Goal: Task Accomplishment & Management: Manage account settings

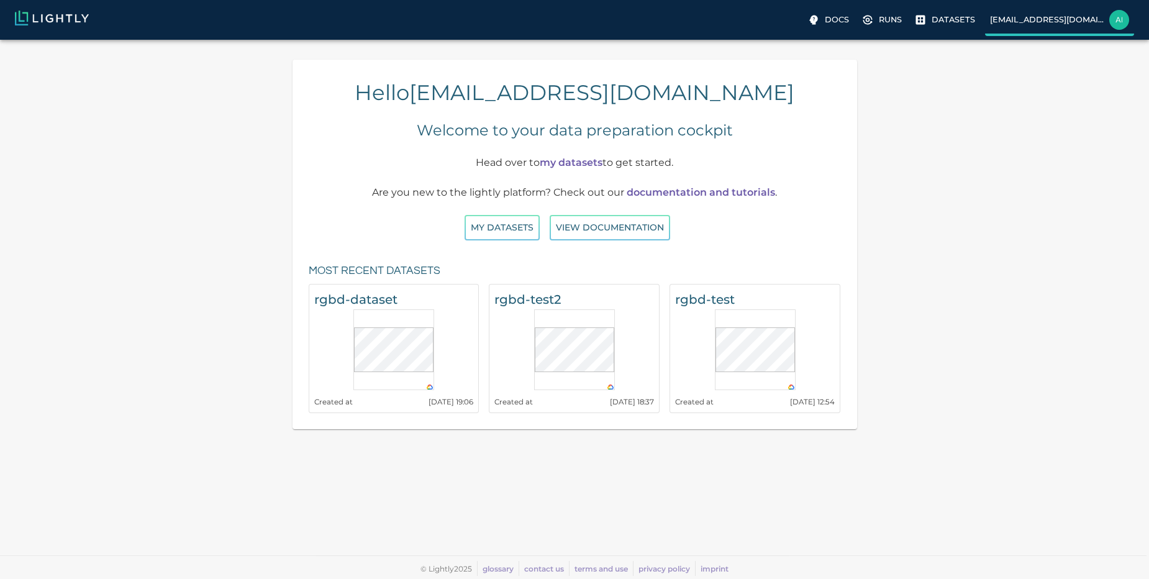
click at [1122, 29] on img at bounding box center [1119, 20] width 20 height 20
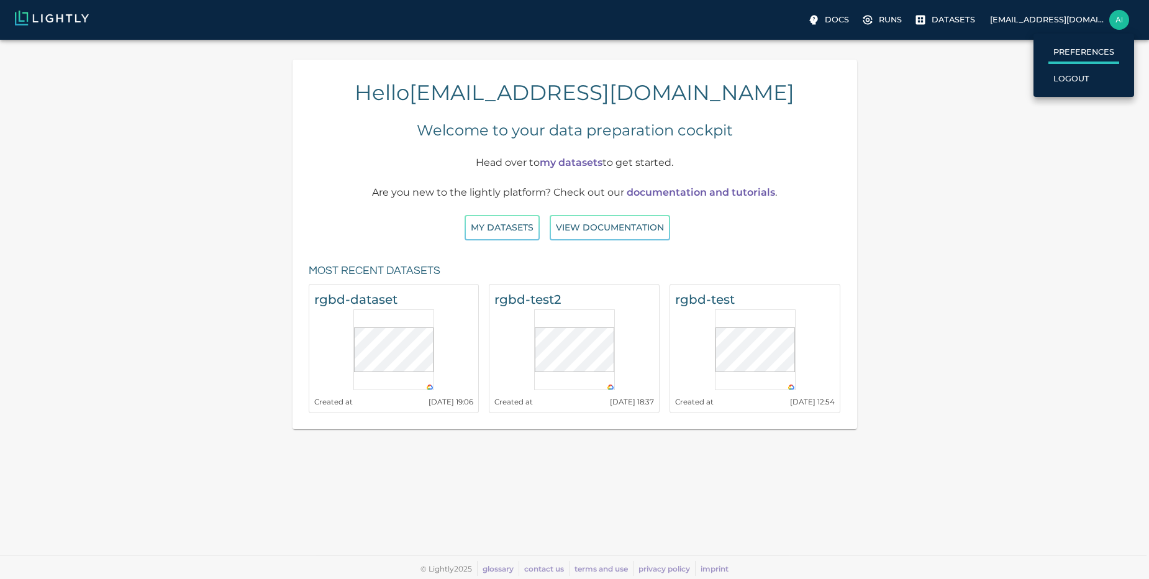
click at [1082, 55] on p "Preferences" at bounding box center [1083, 52] width 61 height 12
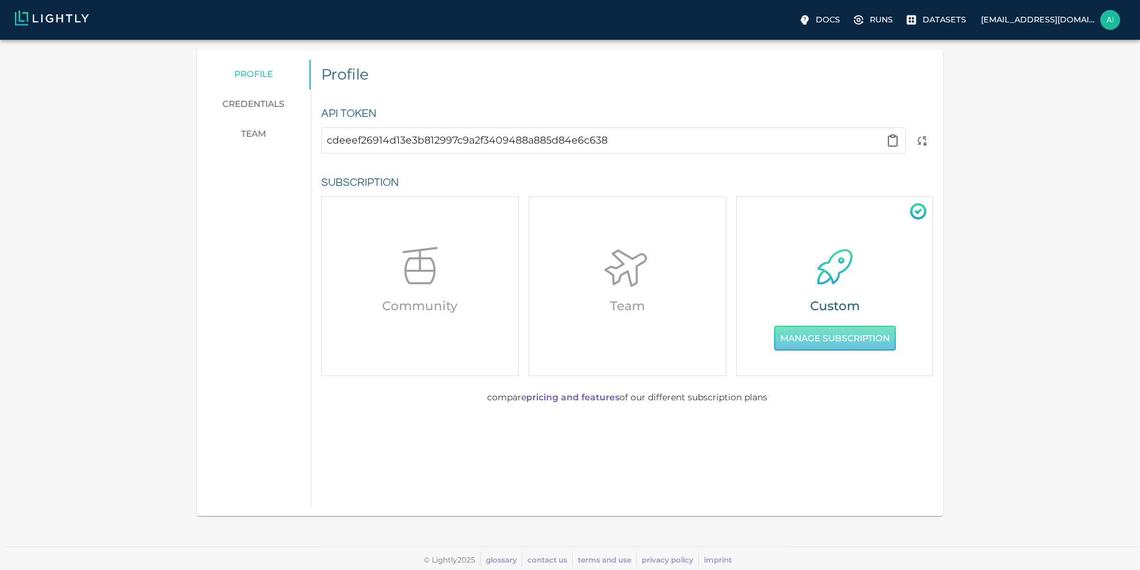
click at [838, 334] on button "Manage Subscription" at bounding box center [835, 337] width 122 height 25
click at [923, 211] on icon at bounding box center [918, 211] width 19 height 19
click at [819, 250] on icon at bounding box center [835, 267] width 50 height 50
click at [814, 254] on icon at bounding box center [835, 267] width 50 height 50
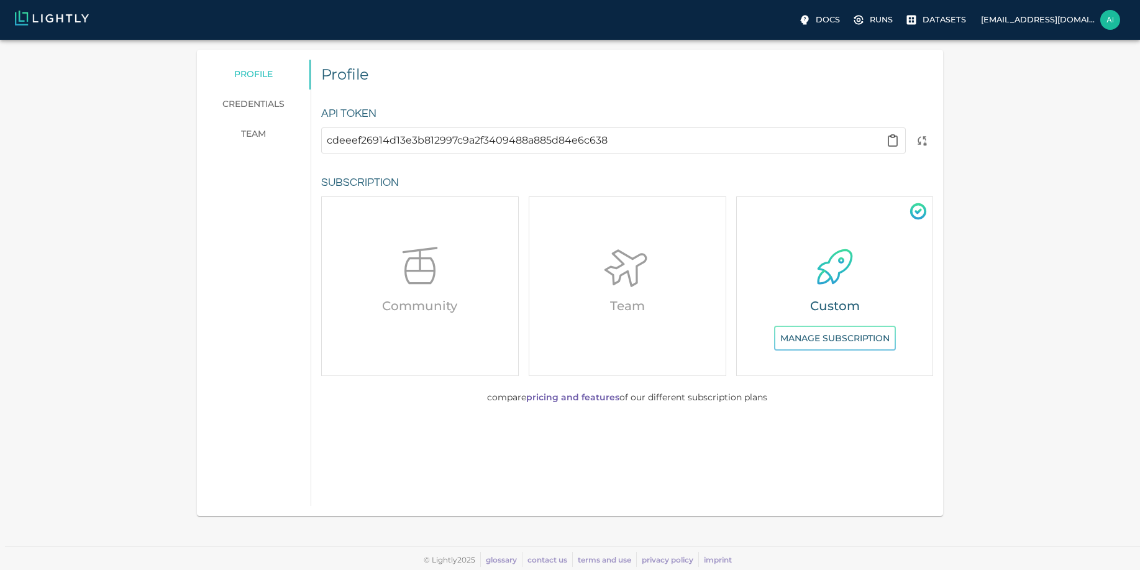
click at [808, 262] on p at bounding box center [835, 269] width 186 height 54
click at [559, 393] on link "pricing and features" at bounding box center [572, 396] width 93 height 11
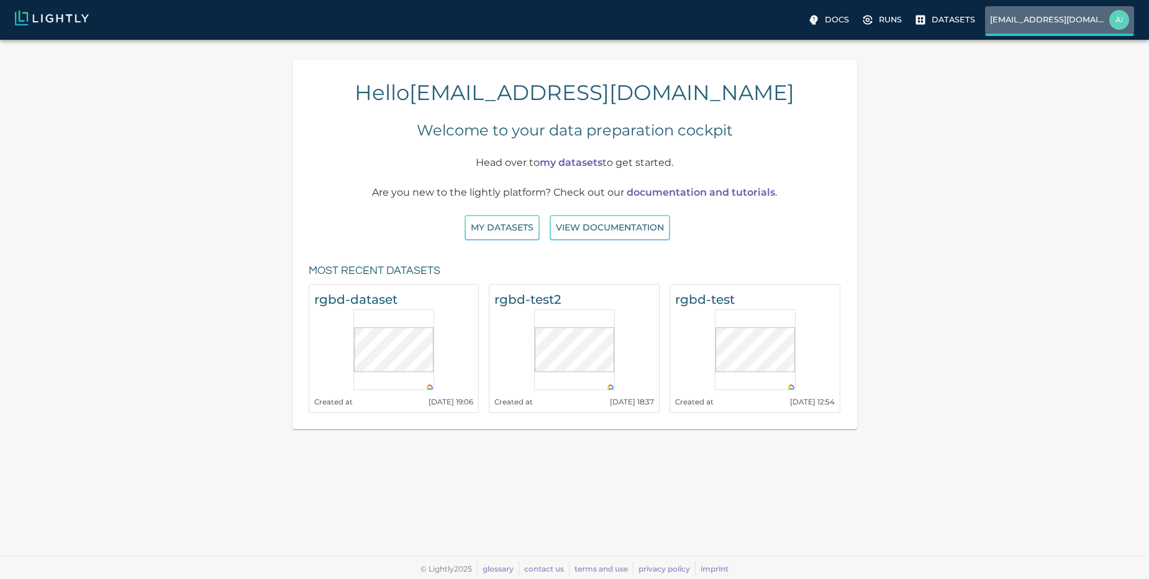
click at [1017, 18] on p "[EMAIL_ADDRESS][DOMAIN_NAME]" at bounding box center [1047, 20] width 114 height 12
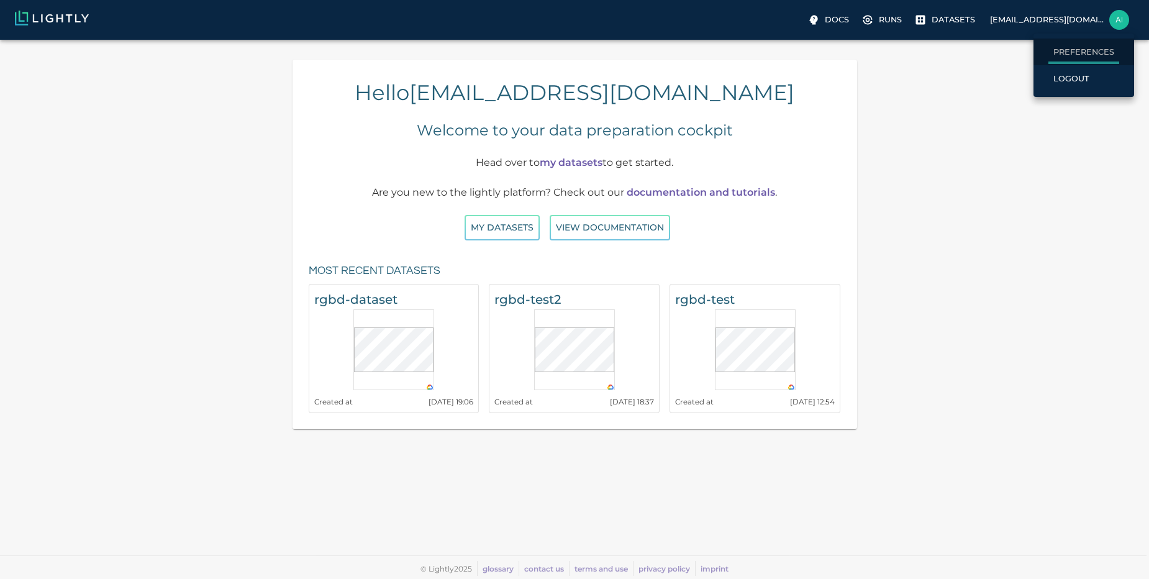
click at [1036, 50] on li "Preferences" at bounding box center [1084, 52] width 101 height 27
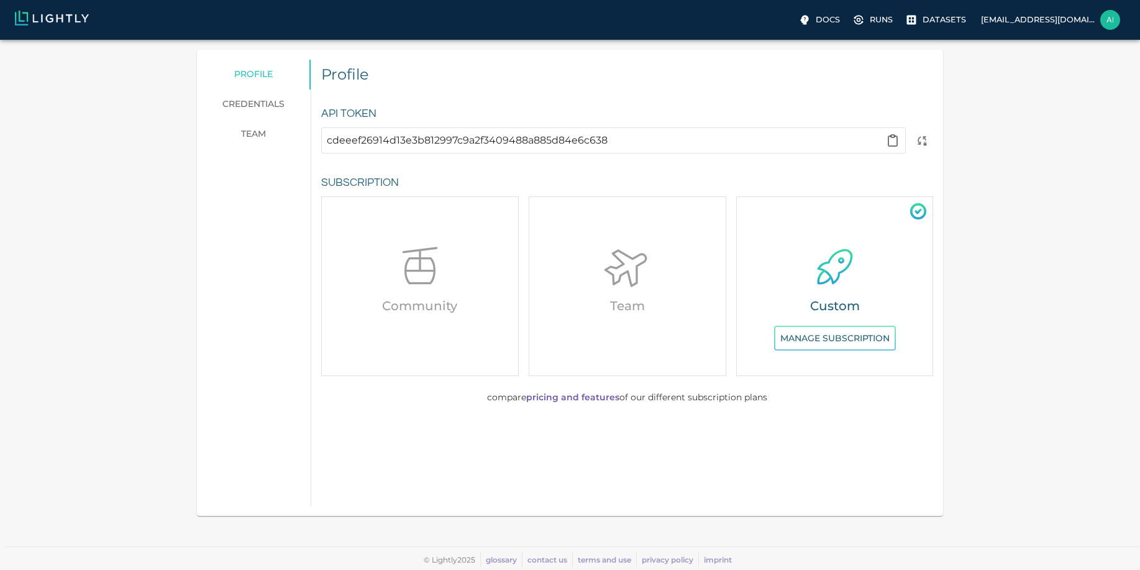
click at [248, 104] on link "credentials" at bounding box center [254, 104] width 114 height 30
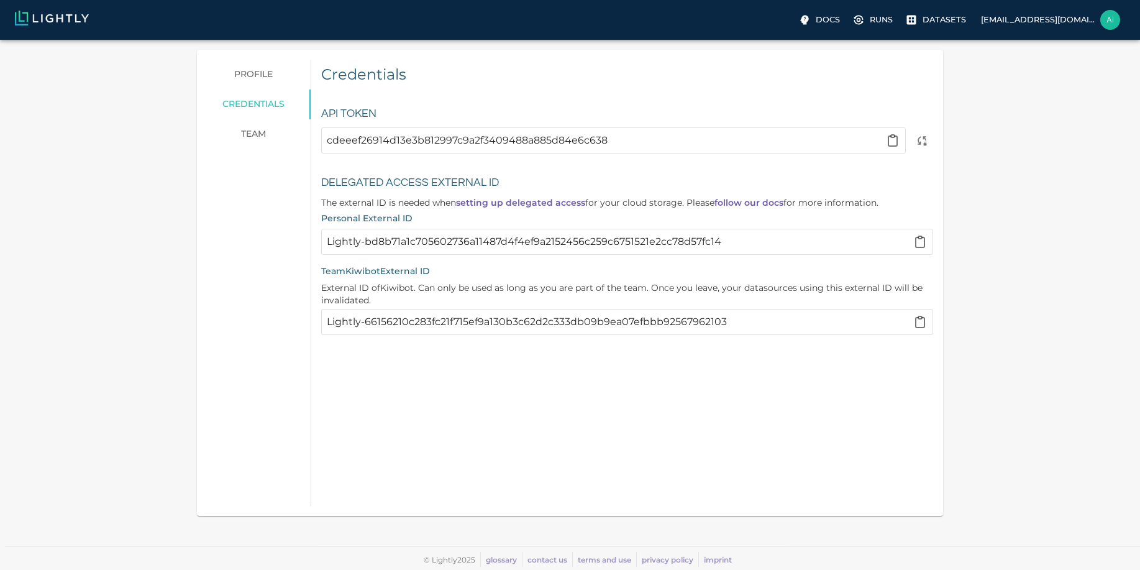
click at [248, 131] on link "team" at bounding box center [254, 134] width 114 height 30
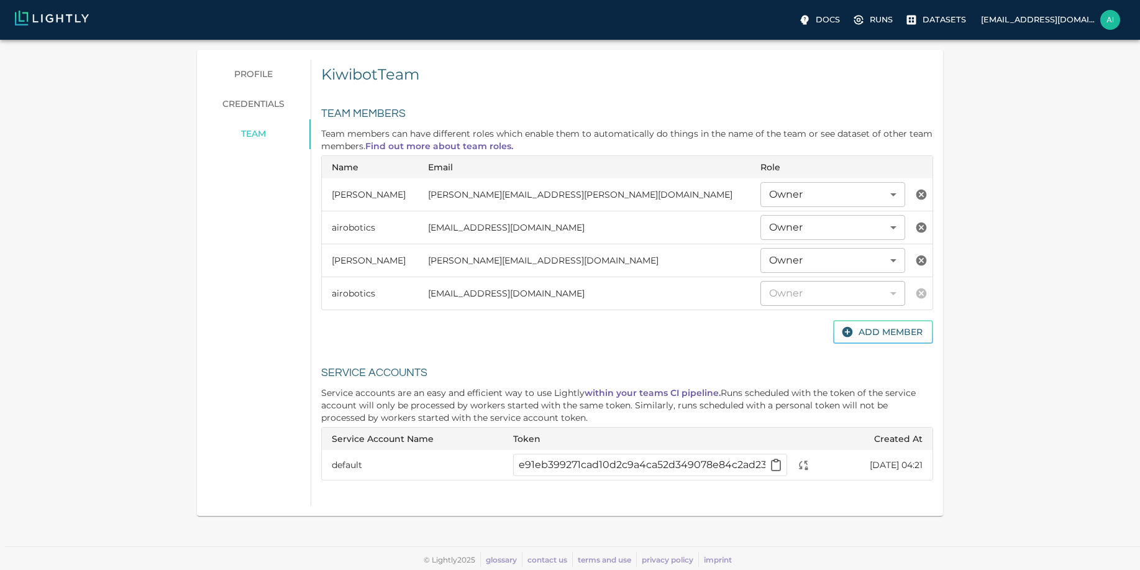
scroll to position [9, 0]
click at [249, 65] on link "profile" at bounding box center [254, 75] width 114 height 30
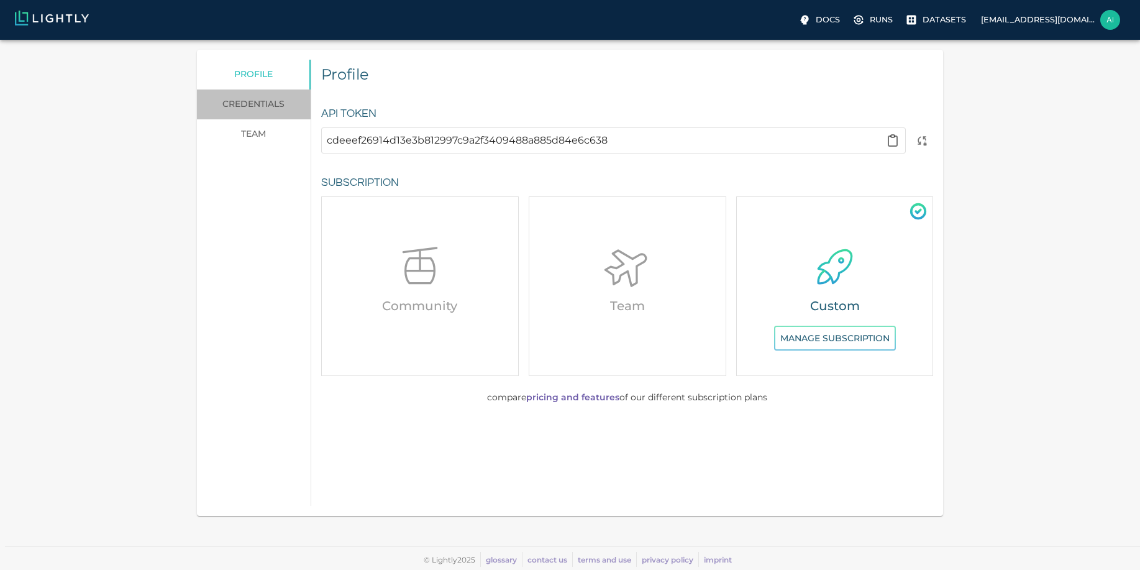
click at [250, 91] on link "credentials" at bounding box center [254, 104] width 114 height 30
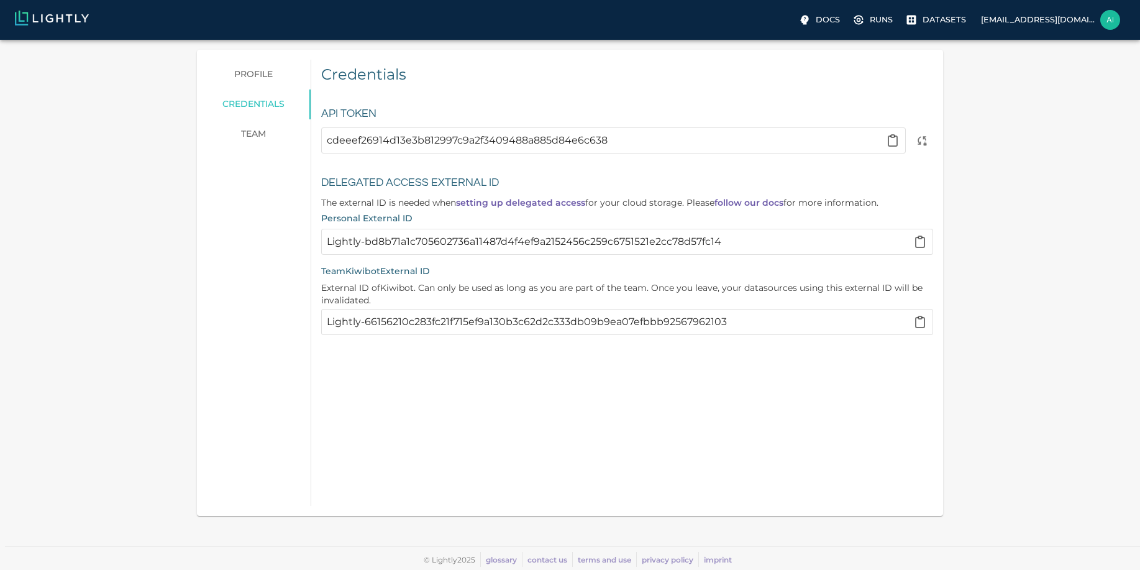
click at [238, 63] on link "profile" at bounding box center [254, 75] width 114 height 30
